Goal: Navigation & Orientation: Find specific page/section

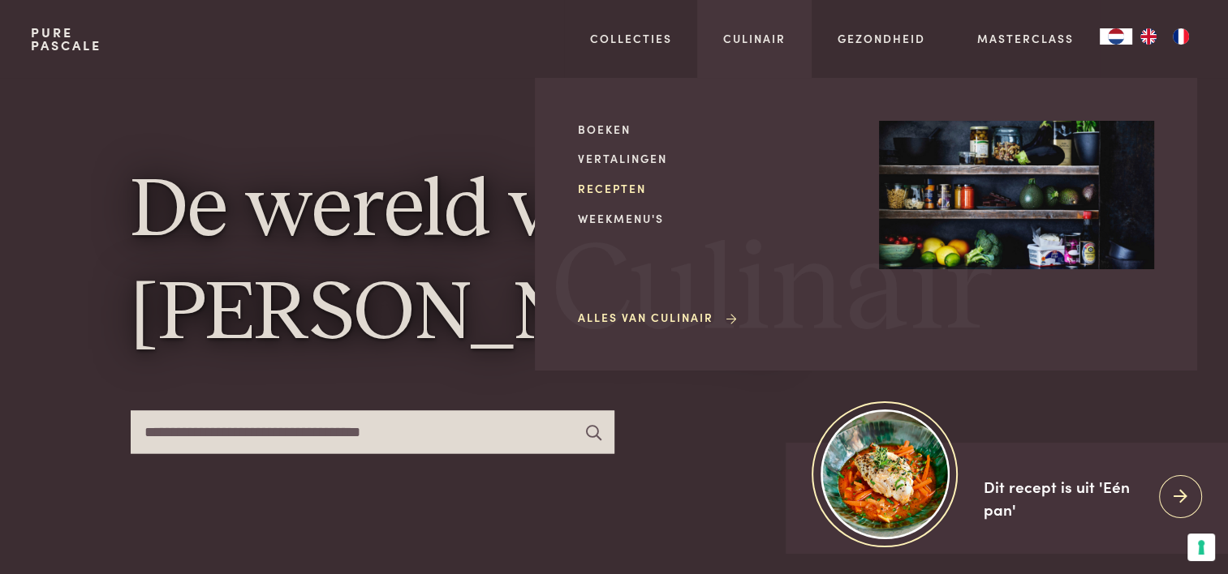
click at [629, 189] on link "Recepten" at bounding box center [715, 188] width 275 height 17
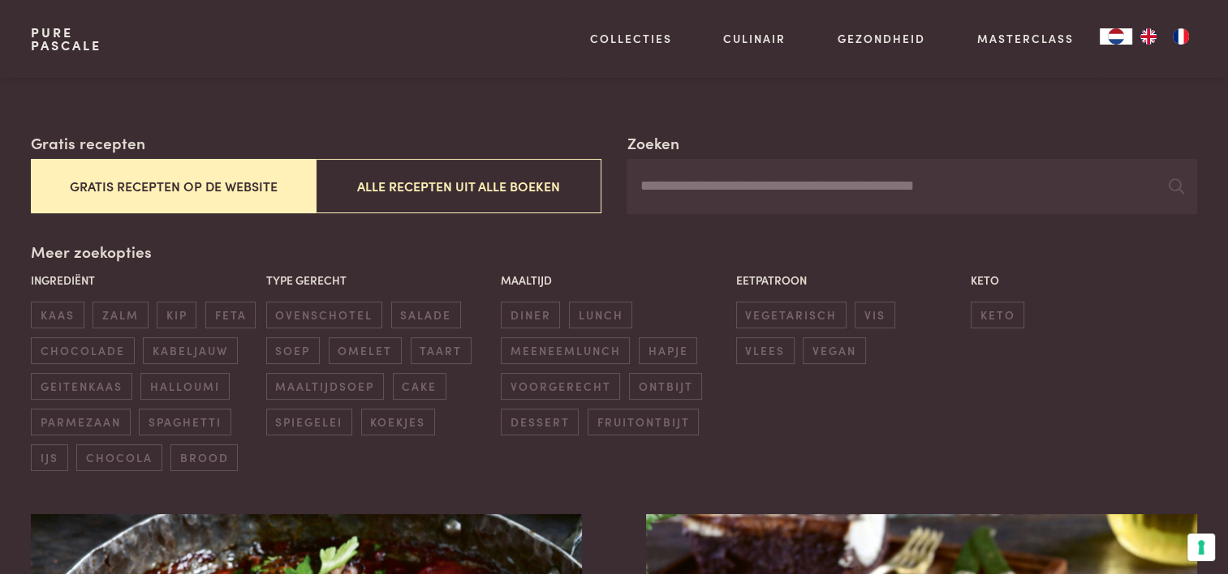
scroll to position [243, 0]
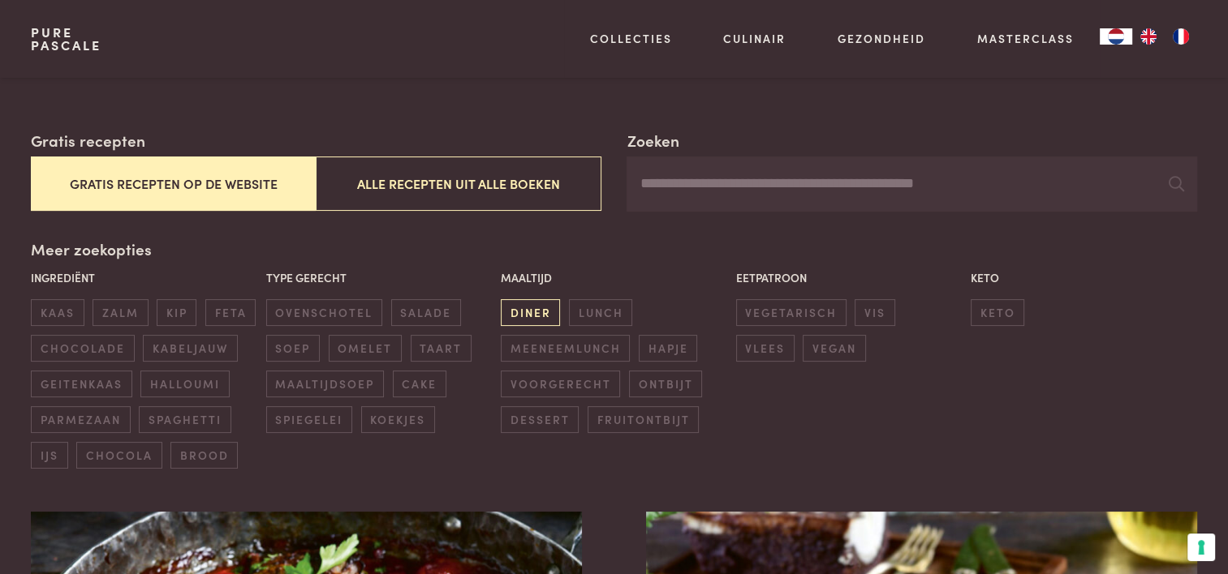
click at [528, 308] on span "diner" at bounding box center [530, 312] width 59 height 27
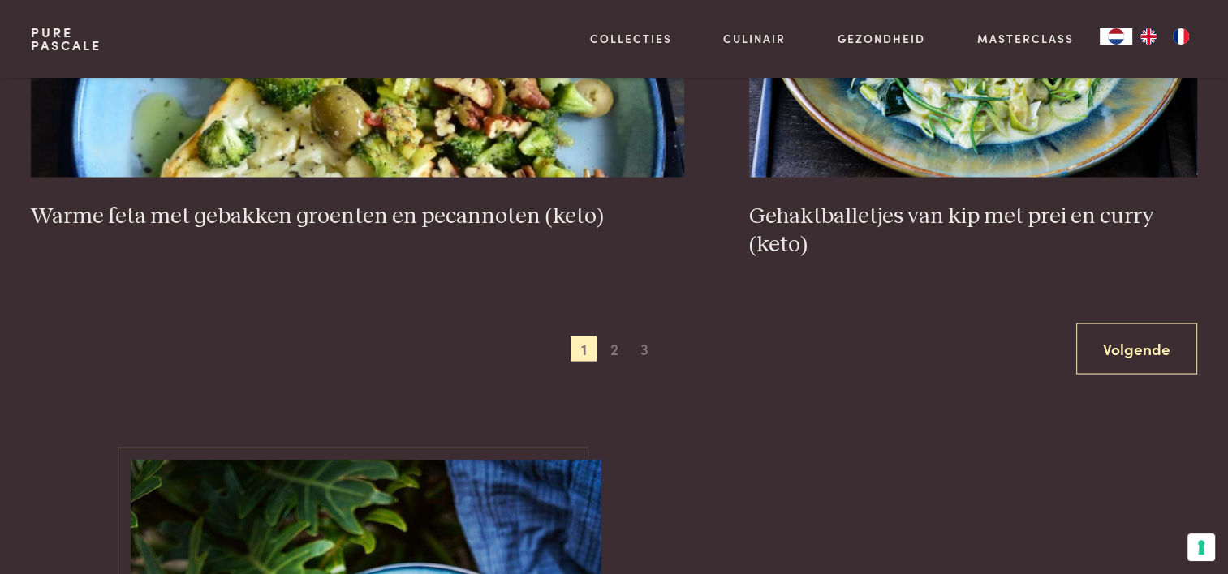
scroll to position [3212, 0]
